Goal: Information Seeking & Learning: Learn about a topic

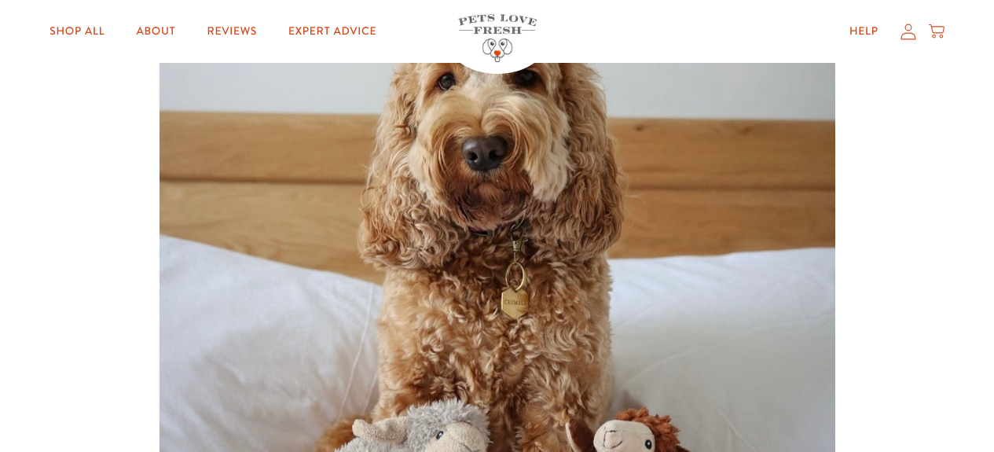
scroll to position [351, 0]
click at [541, 173] on img at bounding box center [498, 297] width 676 height 676
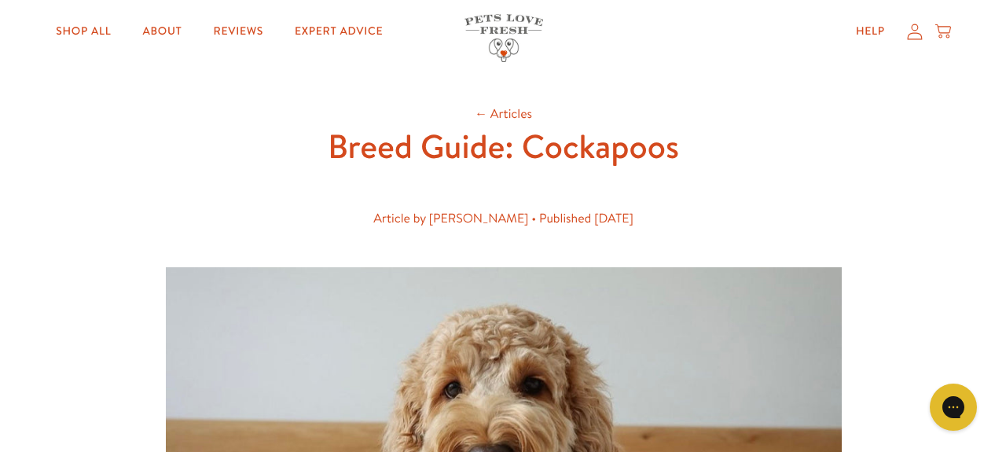
scroll to position [0, 0]
